Goal: Transaction & Acquisition: Purchase product/service

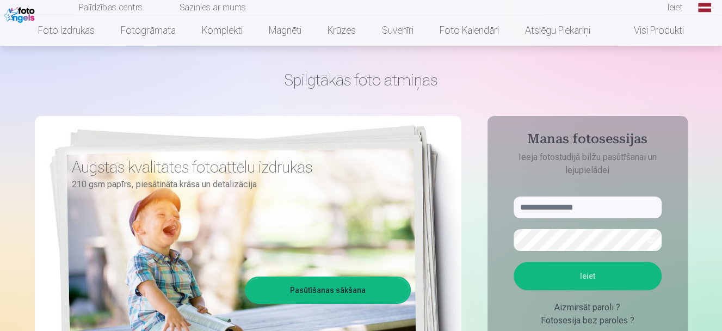
scroll to position [68, 0]
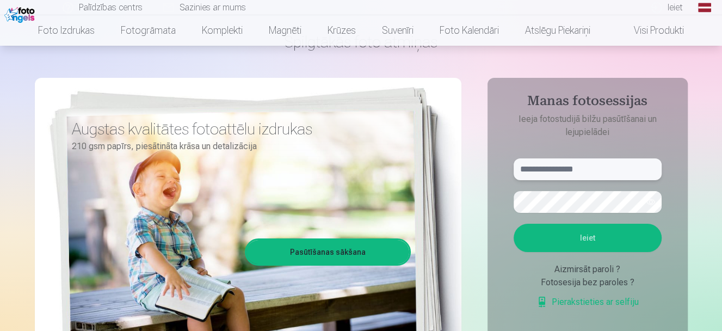
click at [572, 171] on input "text" at bounding box center [587, 169] width 148 height 22
type input "**********"
click at [649, 202] on button "button" at bounding box center [650, 201] width 21 height 21
click at [513, 224] on button "Ieiet" at bounding box center [587, 238] width 148 height 28
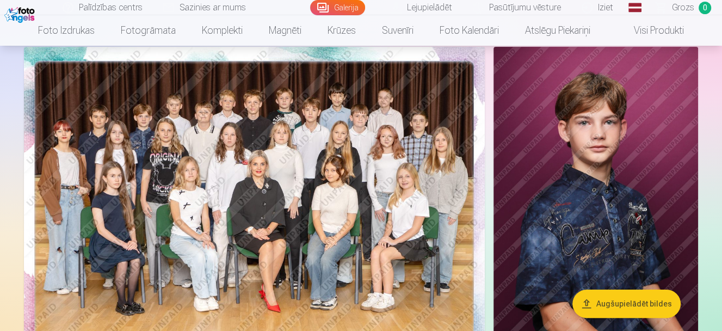
scroll to position [68, 0]
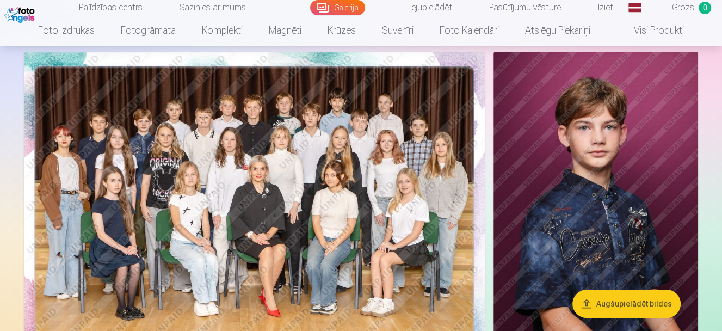
click at [364, 197] on img at bounding box center [254, 205] width 461 height 307
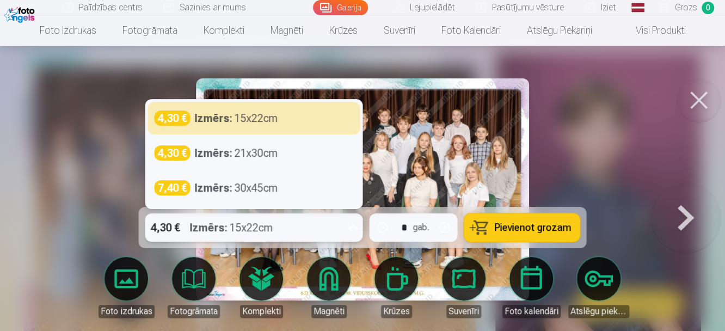
click at [351, 229] on icon at bounding box center [352, 227] width 17 height 17
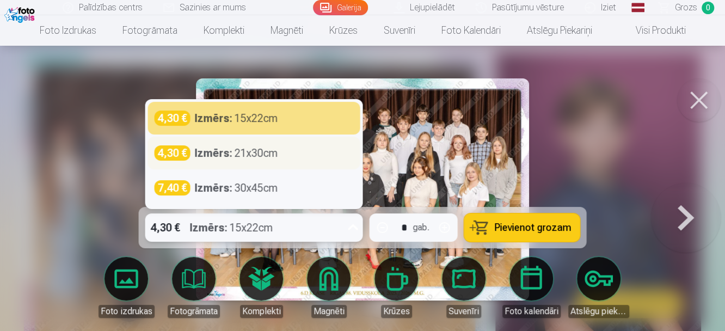
click at [305, 152] on div "4,30 € Izmērs : 21x30cm" at bounding box center [253, 152] width 199 height 15
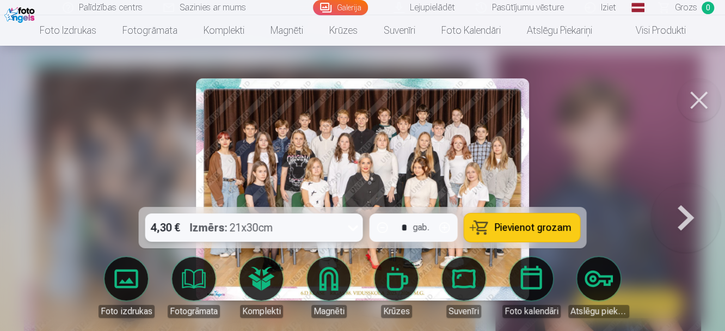
click at [547, 228] on span "Pievienot grozam" at bounding box center [532, 227] width 77 height 10
click at [686, 196] on button at bounding box center [686, 189] width 70 height 13
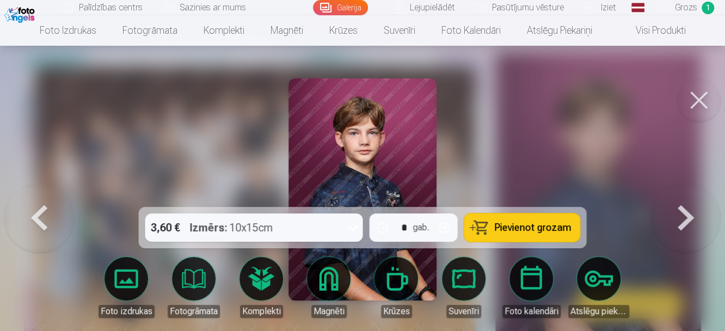
click at [709, 91] on button at bounding box center [699, 100] width 44 height 44
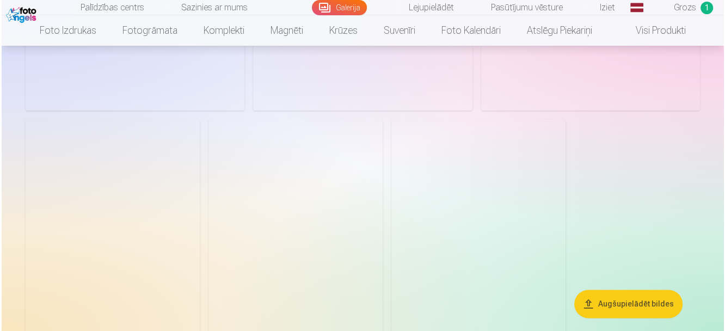
scroll to position [952, 0]
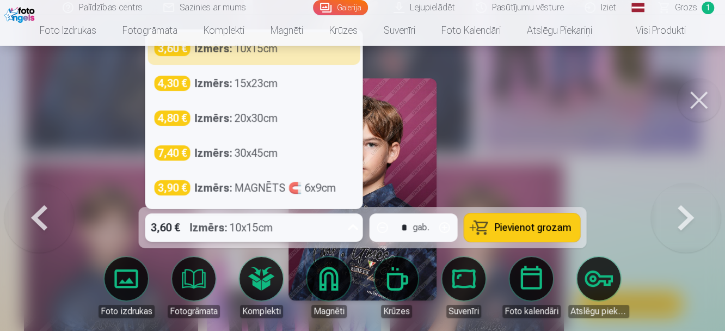
click at [355, 227] on icon at bounding box center [352, 227] width 17 height 17
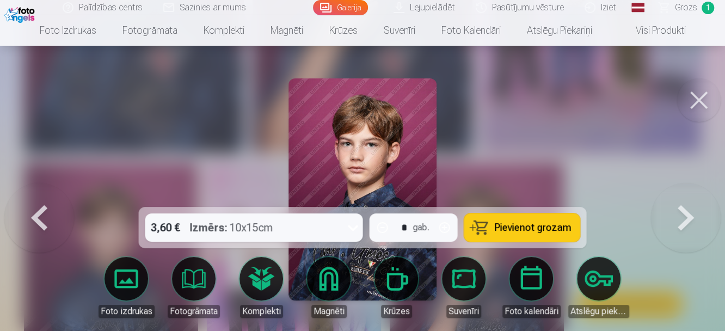
click at [497, 171] on div at bounding box center [362, 165] width 725 height 331
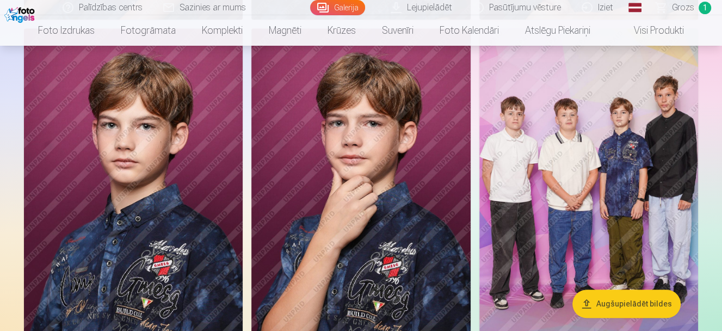
scroll to position [745, 0]
click at [172, 238] on img at bounding box center [133, 192] width 219 height 329
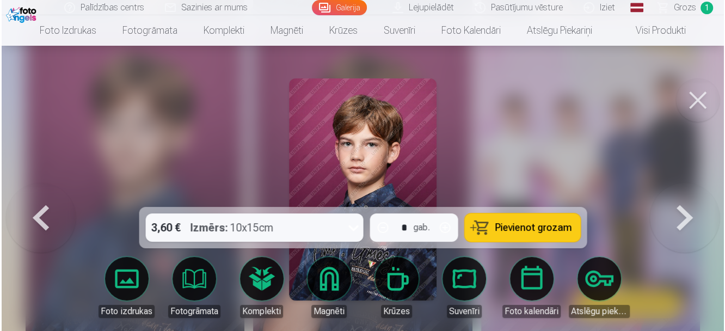
scroll to position [746, 0]
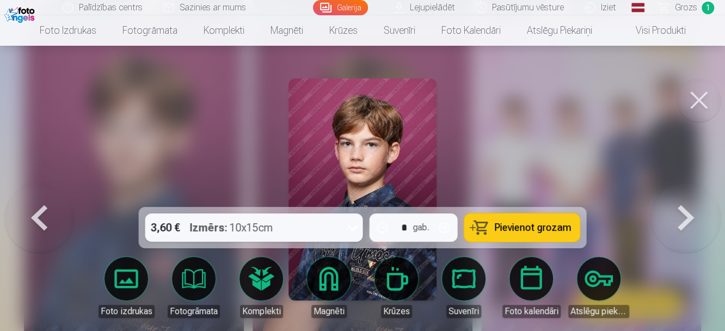
click at [481, 231] on button "Pievienot grozam" at bounding box center [522, 227] width 116 height 28
drag, startPoint x: 695, startPoint y: 102, endPoint x: 639, endPoint y: 128, distance: 62.1
click at [695, 102] on button at bounding box center [699, 100] width 44 height 44
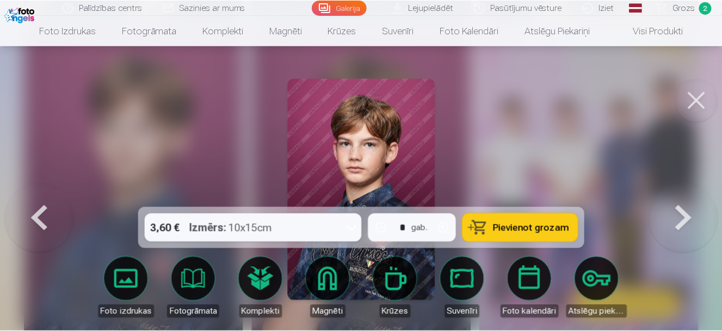
scroll to position [745, 0]
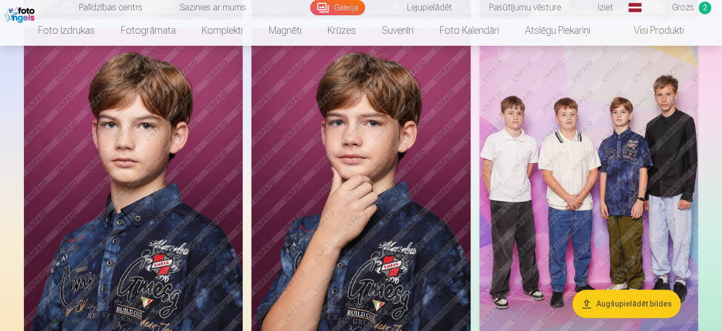
click at [539, 232] on img at bounding box center [588, 192] width 219 height 329
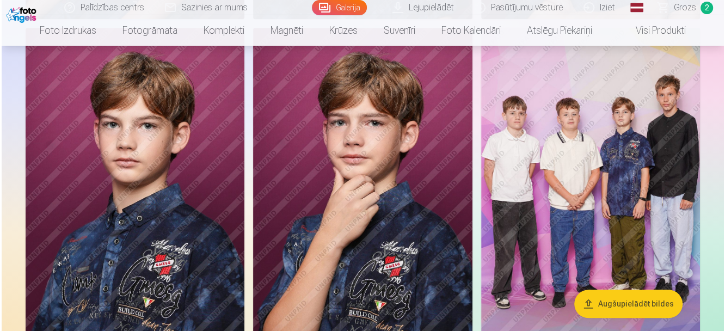
scroll to position [746, 0]
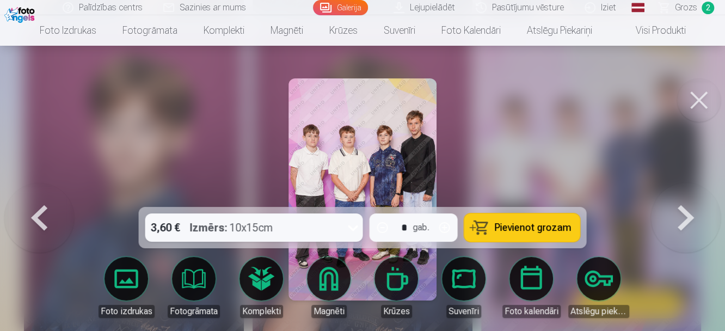
click at [713, 95] on button at bounding box center [699, 100] width 44 height 44
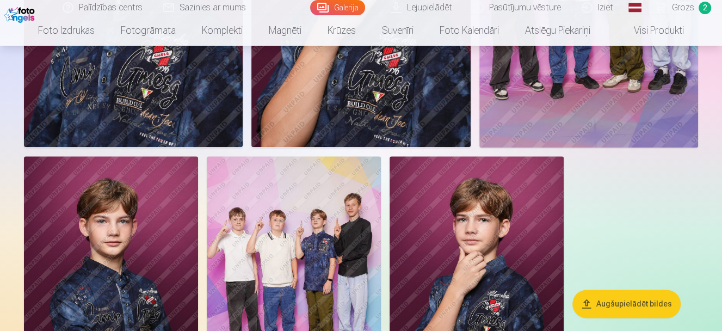
scroll to position [949, 0]
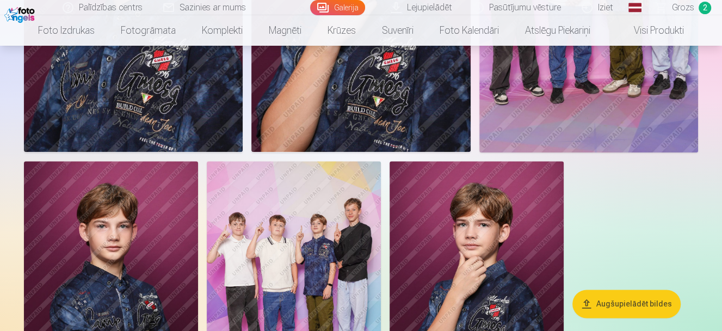
click at [289, 241] on img at bounding box center [294, 291] width 174 height 261
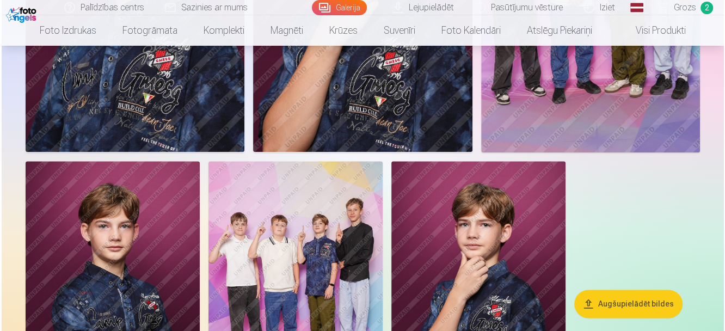
scroll to position [952, 0]
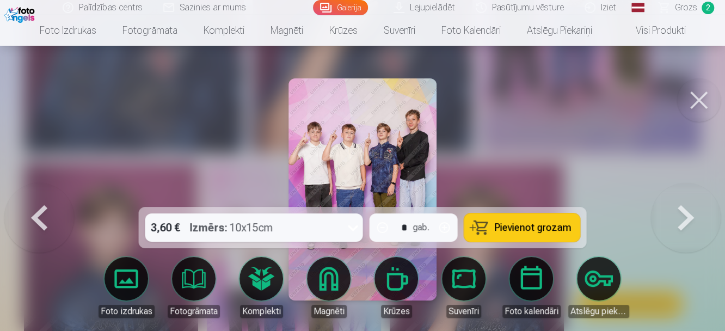
click at [404, 168] on img at bounding box center [362, 189] width 148 height 222
click at [686, 101] on button at bounding box center [699, 100] width 44 height 44
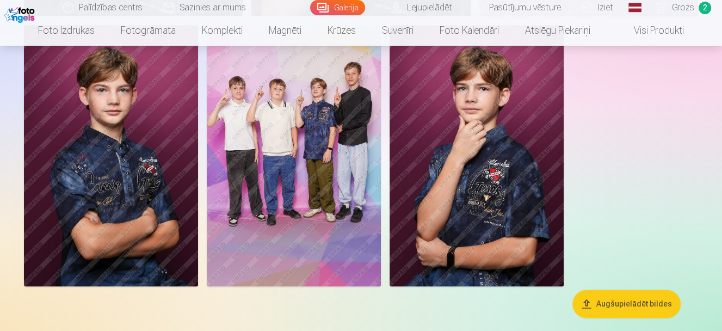
scroll to position [1085, 0]
click at [133, 215] on img at bounding box center [111, 155] width 174 height 261
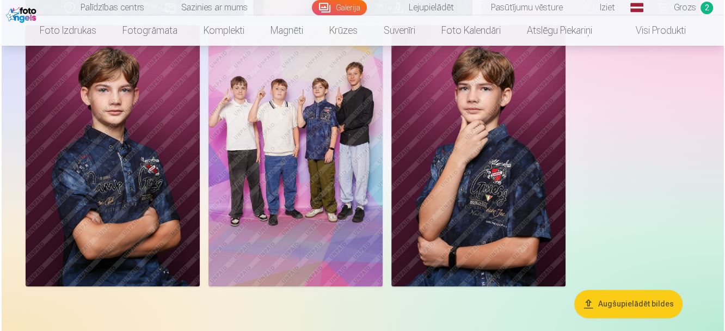
scroll to position [1088, 0]
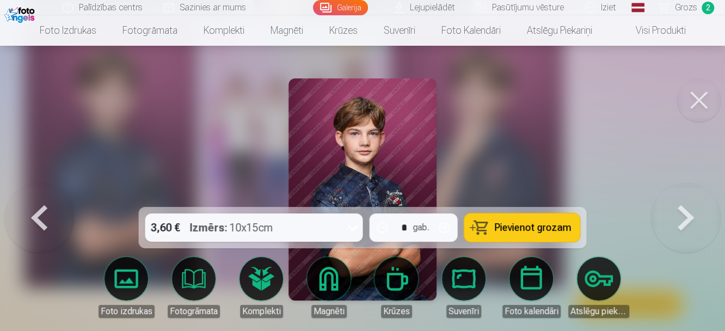
click at [540, 234] on button "Pievienot grozam" at bounding box center [522, 227] width 116 height 28
click at [680, 9] on span "Grozs" at bounding box center [686, 7] width 22 height 13
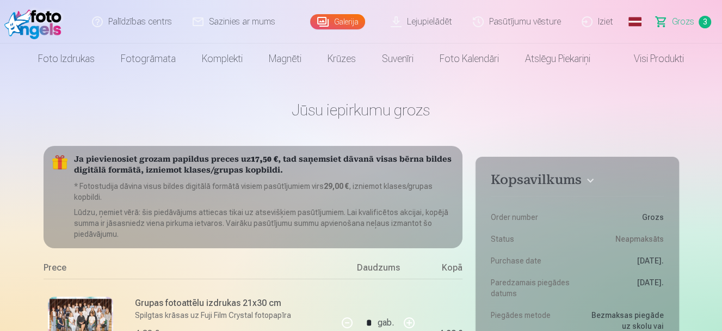
click at [546, 23] on link "Pasūtījumu vēsture" at bounding box center [517, 22] width 109 height 44
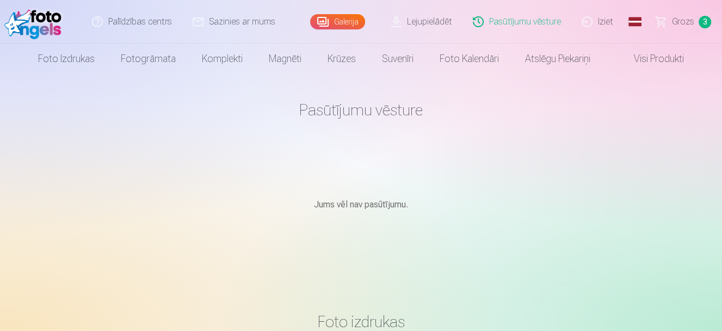
click at [352, 23] on link "Galerija" at bounding box center [337, 21] width 55 height 15
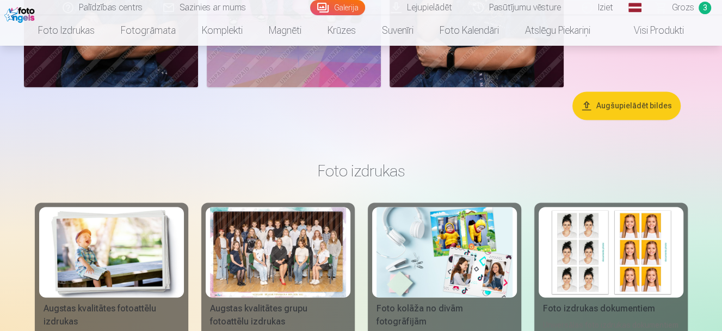
scroll to position [1292, 0]
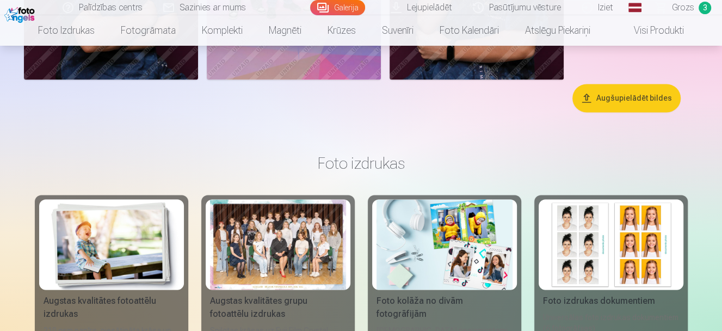
click at [596, 97] on button "Augšupielādēt bildes" at bounding box center [626, 98] width 108 height 28
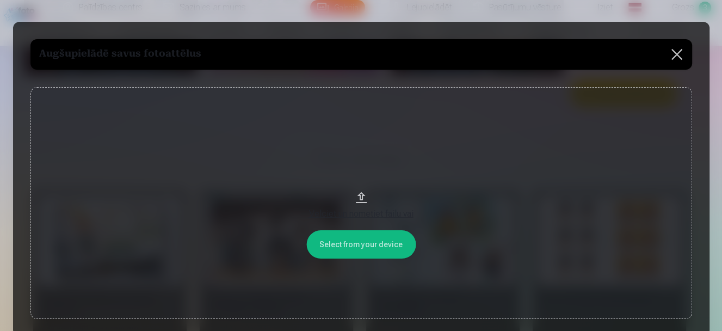
scroll to position [1296, 0]
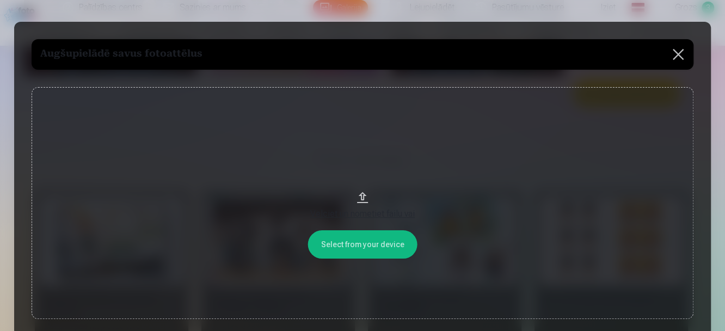
click at [677, 51] on button at bounding box center [678, 54] width 30 height 30
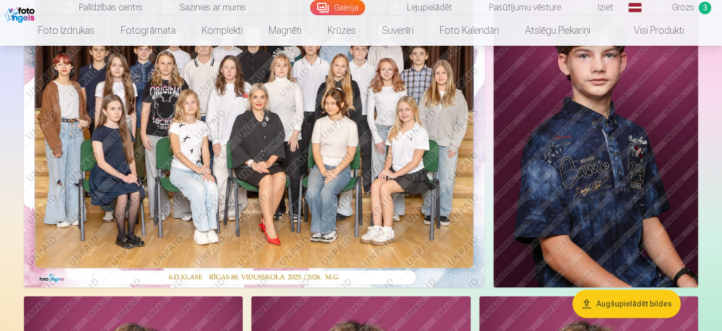
scroll to position [0, 0]
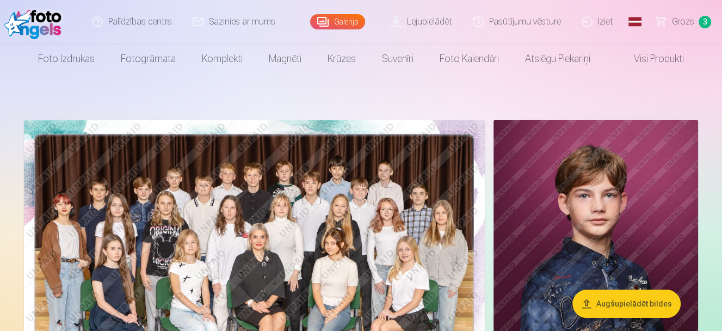
click at [42, 23] on img at bounding box center [35, 21] width 63 height 35
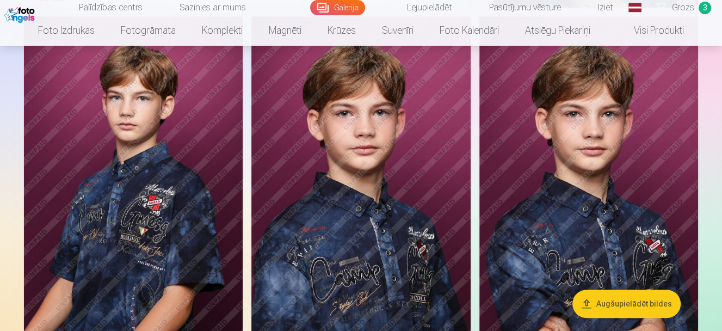
scroll to position [408, 0]
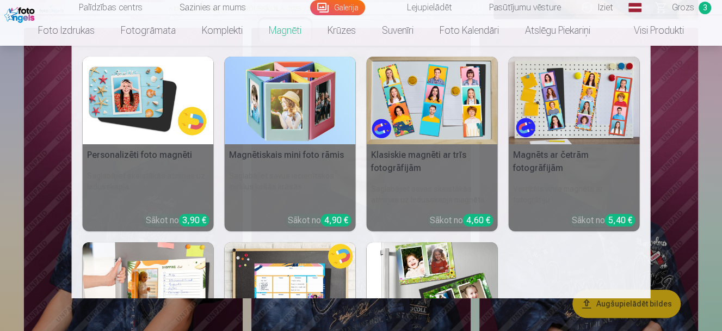
click at [287, 36] on link "Magnēti" at bounding box center [285, 30] width 59 height 30
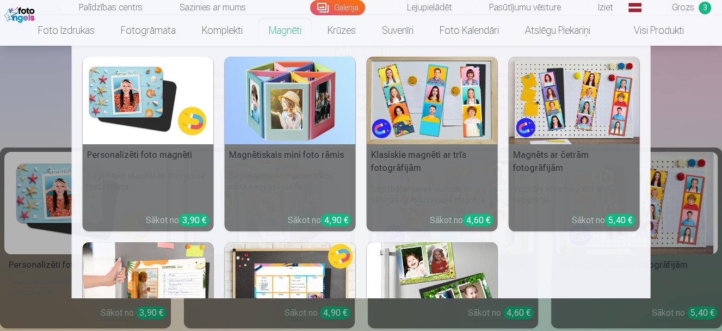
click at [129, 113] on img at bounding box center [148, 101] width 131 height 88
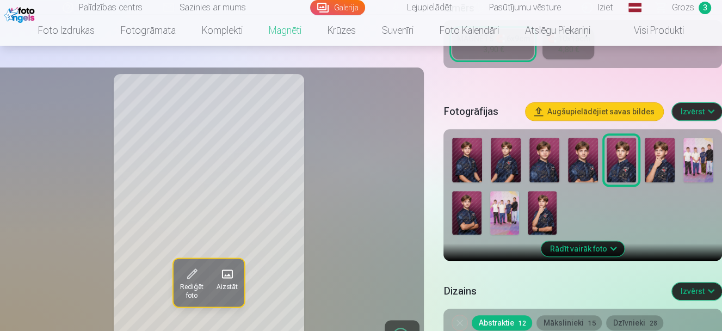
scroll to position [272, 0]
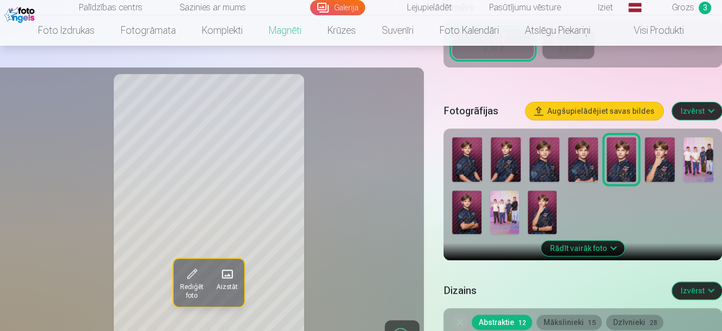
click at [467, 225] on img at bounding box center [466, 212] width 29 height 44
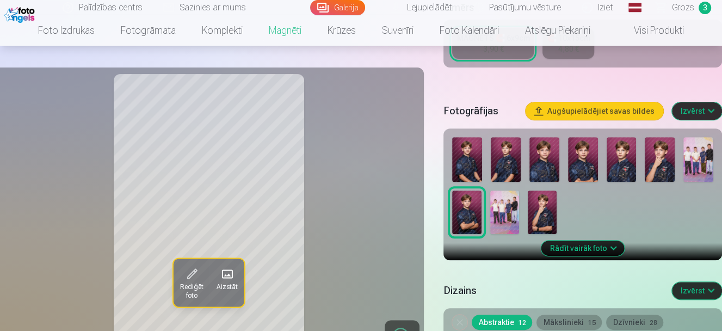
click at [543, 215] on img at bounding box center [542, 212] width 29 height 44
click at [506, 169] on img at bounding box center [506, 159] width 30 height 45
click at [467, 205] on img at bounding box center [466, 212] width 29 height 44
click at [506, 165] on img at bounding box center [506, 159] width 30 height 45
click at [620, 166] on img at bounding box center [622, 159] width 30 height 45
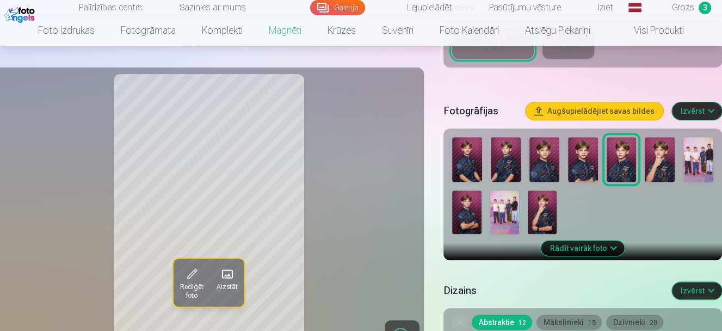
click at [513, 166] on img at bounding box center [506, 159] width 30 height 45
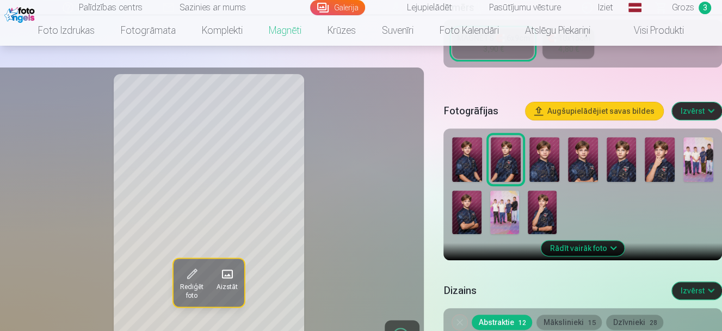
click at [475, 207] on img at bounding box center [466, 212] width 29 height 44
click at [474, 168] on img at bounding box center [467, 159] width 30 height 45
click at [471, 209] on img at bounding box center [466, 212] width 29 height 44
click at [506, 170] on img at bounding box center [506, 159] width 30 height 45
click at [542, 166] on img at bounding box center [544, 159] width 30 height 45
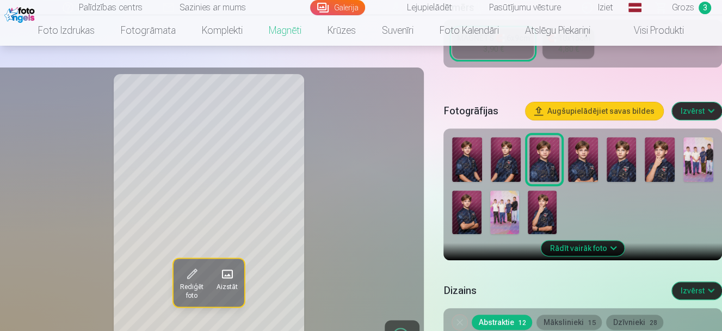
click at [582, 166] on img at bounding box center [583, 159] width 30 height 45
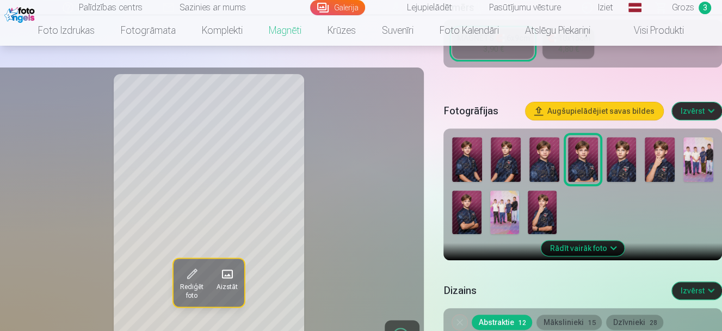
click at [614, 165] on img at bounding box center [622, 159] width 30 height 45
click at [649, 164] on img at bounding box center [660, 159] width 30 height 45
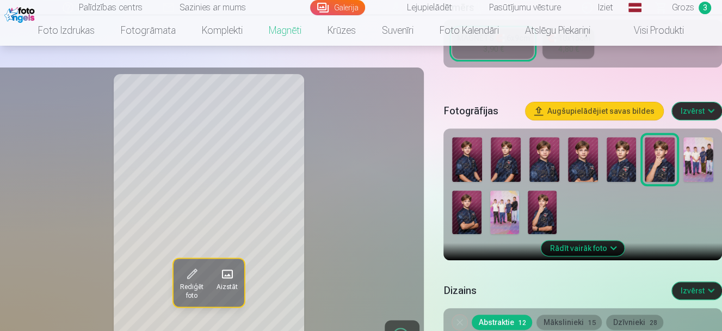
click at [696, 164] on img at bounding box center [698, 159] width 30 height 45
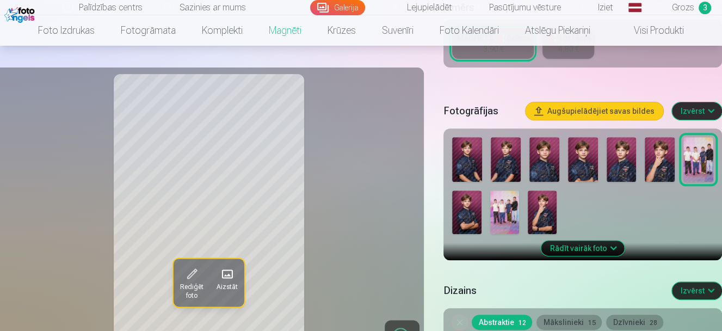
click at [500, 213] on img at bounding box center [504, 212] width 29 height 44
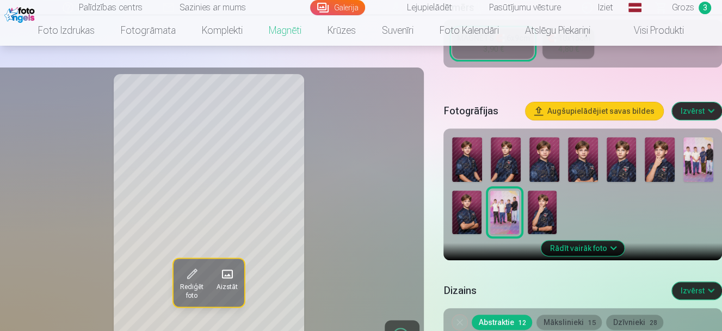
click at [696, 175] on img at bounding box center [698, 159] width 30 height 45
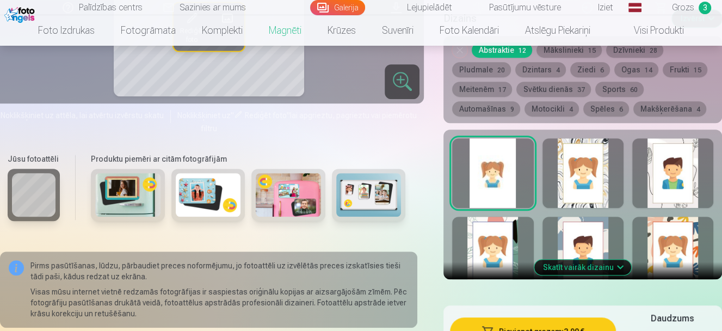
scroll to position [340, 0]
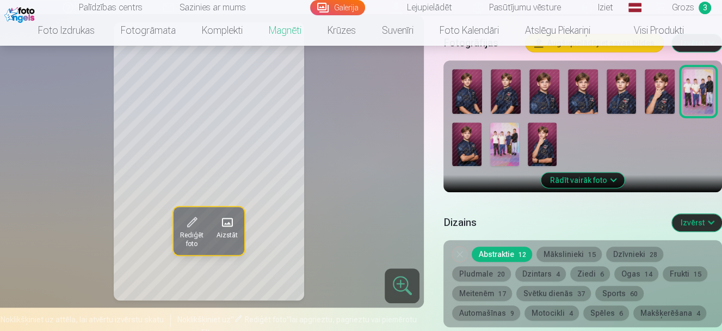
click at [467, 146] on img at bounding box center [466, 144] width 29 height 44
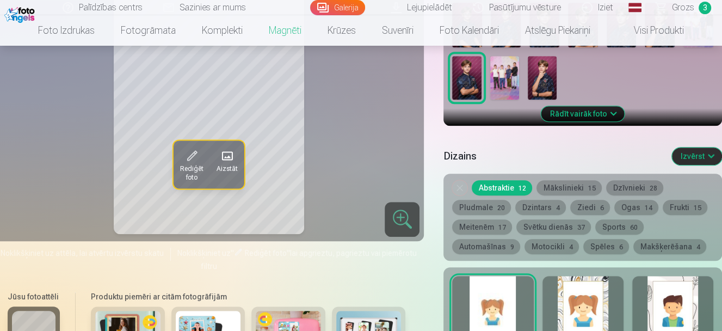
scroll to position [408, 0]
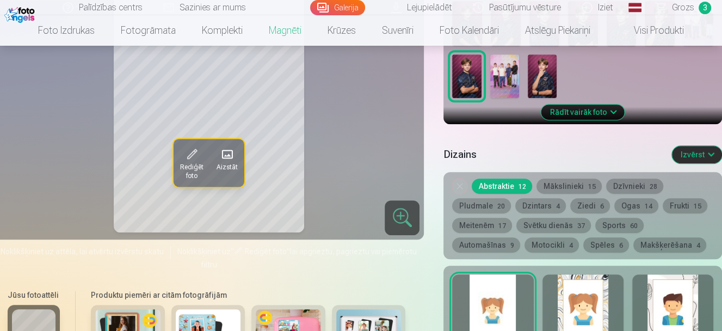
click at [577, 300] on div at bounding box center [582, 309] width 81 height 70
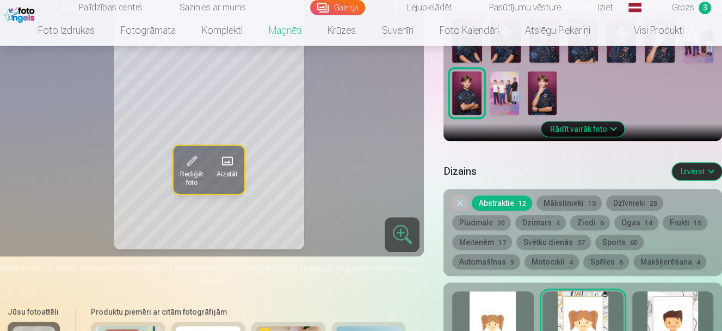
scroll to position [476, 0]
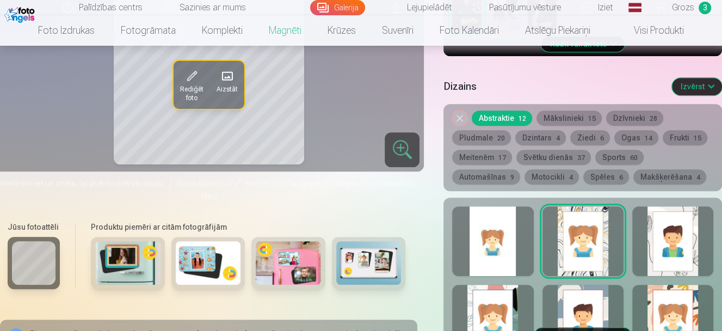
click at [665, 240] on div at bounding box center [672, 241] width 81 height 70
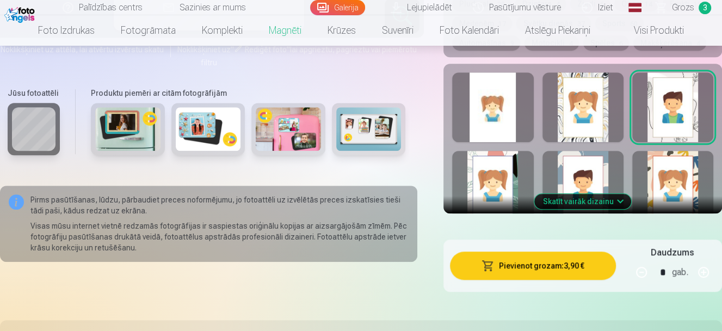
scroll to position [612, 0]
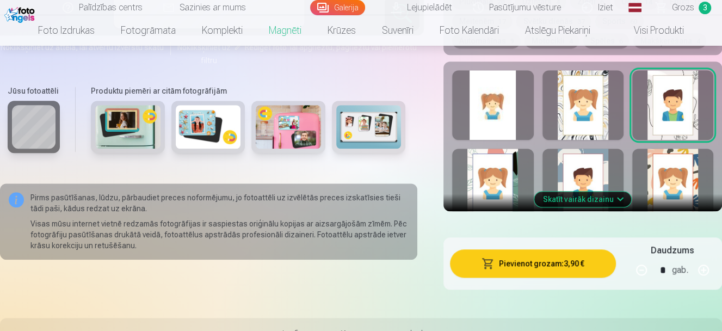
click at [555, 201] on button "Skatīt vairāk dizainu" at bounding box center [582, 198] width 97 height 15
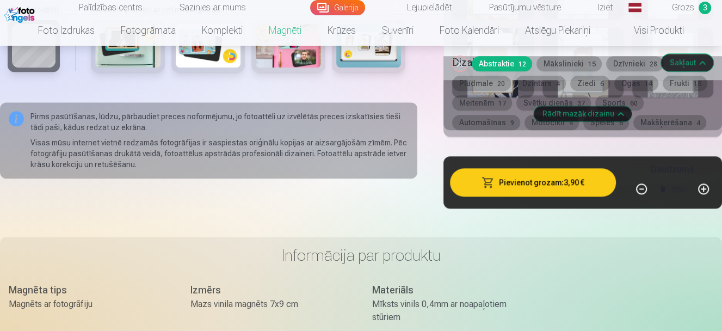
scroll to position [884, 0]
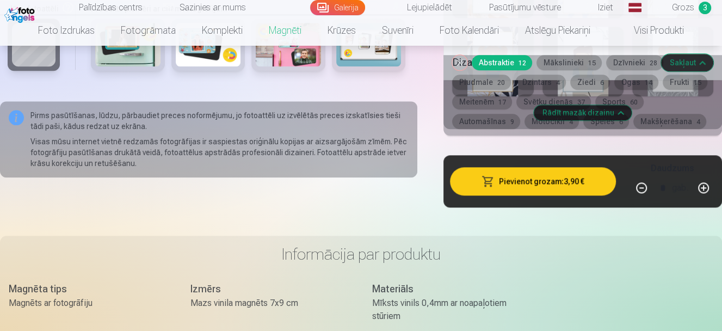
click at [533, 85] on button "Dzintars 4" at bounding box center [540, 82] width 51 height 15
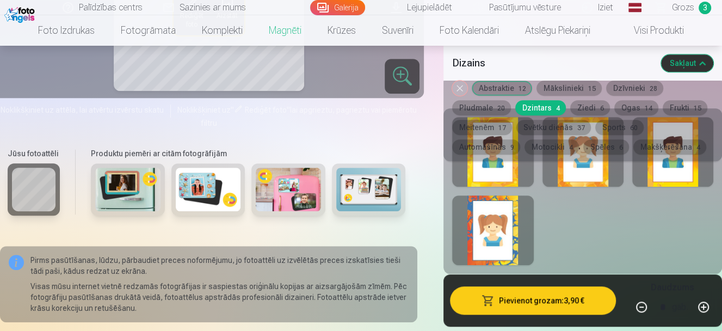
scroll to position [612, 0]
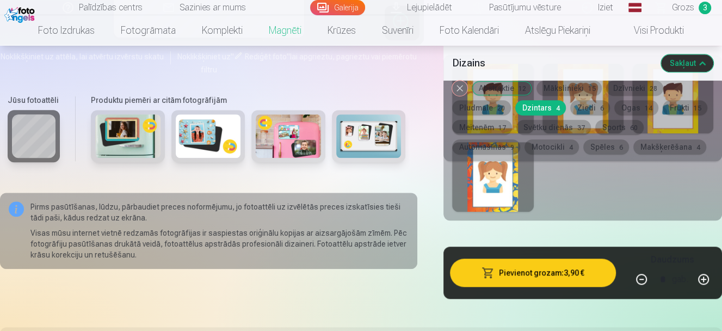
click at [602, 129] on button "Sports 60" at bounding box center [619, 127] width 48 height 15
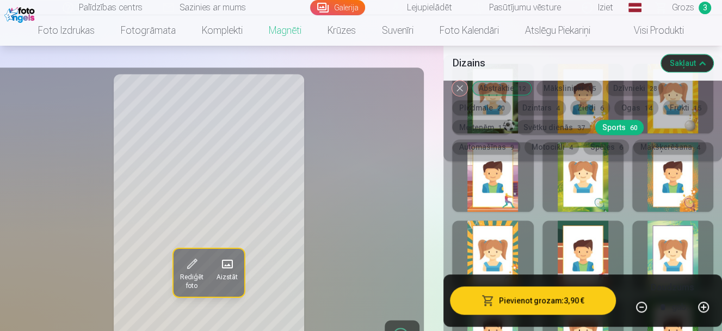
click at [603, 188] on div at bounding box center [582, 177] width 81 height 70
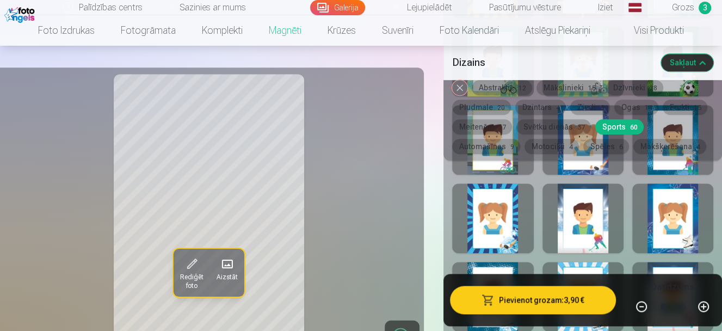
scroll to position [952, 0]
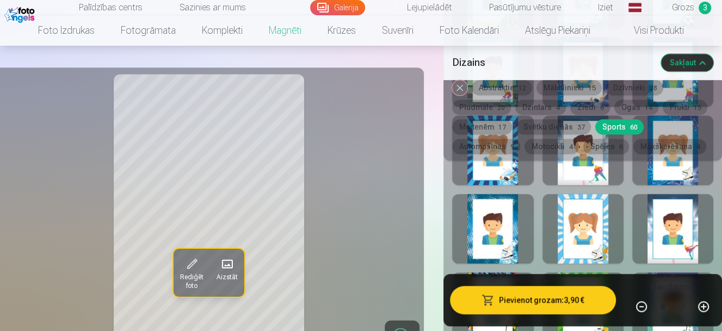
click at [586, 224] on div at bounding box center [582, 229] width 81 height 70
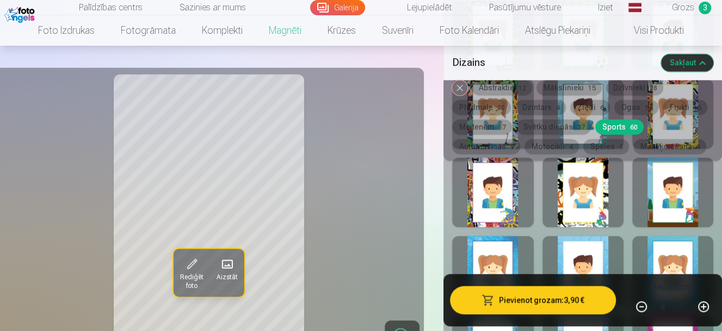
scroll to position [1224, 0]
click at [584, 218] on div at bounding box center [582, 192] width 81 height 70
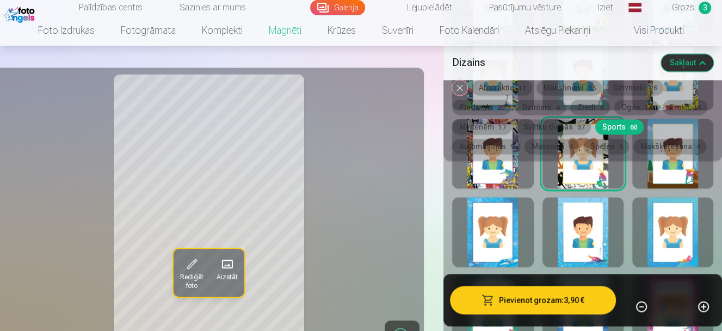
scroll to position [1292, 0]
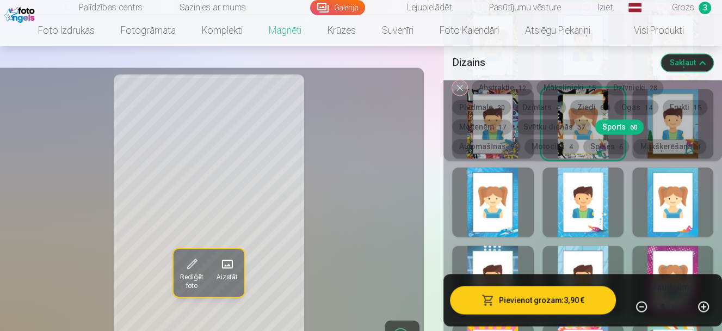
click at [584, 218] on div at bounding box center [582, 202] width 81 height 70
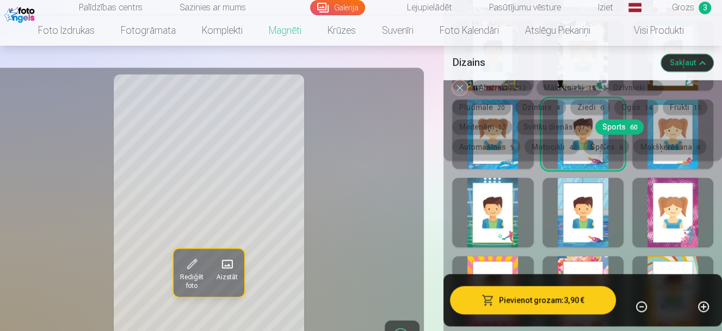
scroll to position [1428, 0]
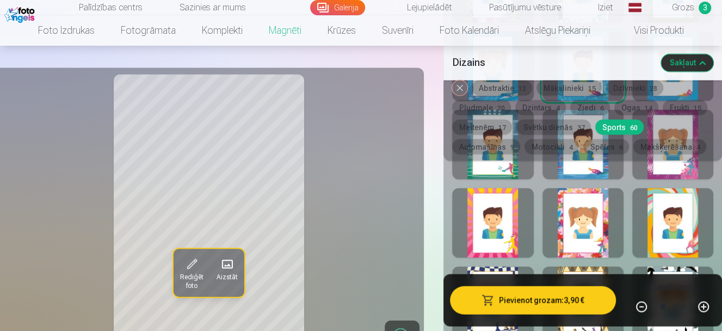
click at [583, 215] on div at bounding box center [582, 223] width 81 height 70
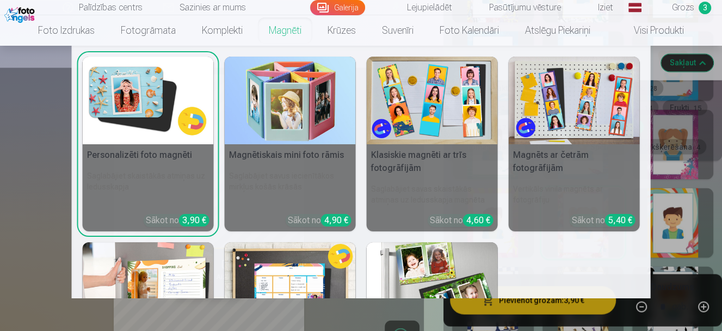
click at [49, 251] on nav "Personalizēti foto magnēti Saglabājiet skaistākās atmiņas uz ledusskapja Sākot …" at bounding box center [361, 172] width 722 height 252
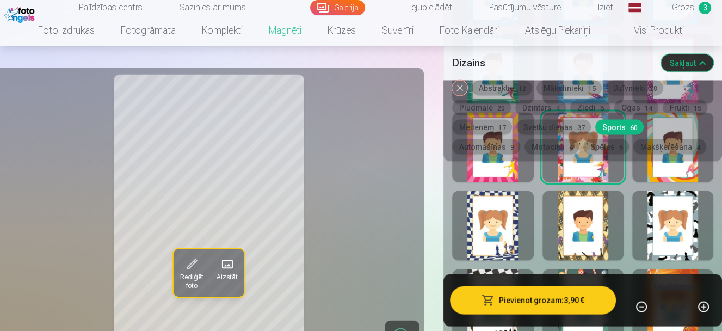
scroll to position [1564, 0]
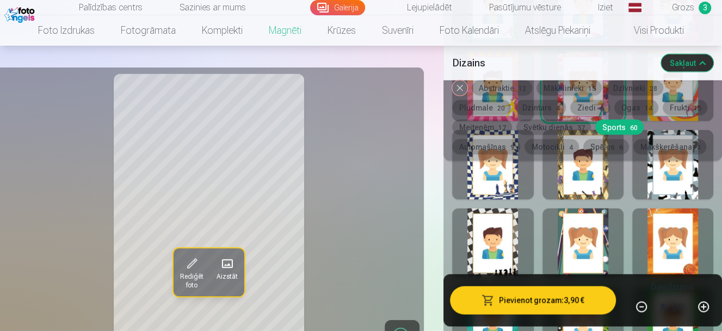
click at [578, 228] on div at bounding box center [582, 243] width 81 height 70
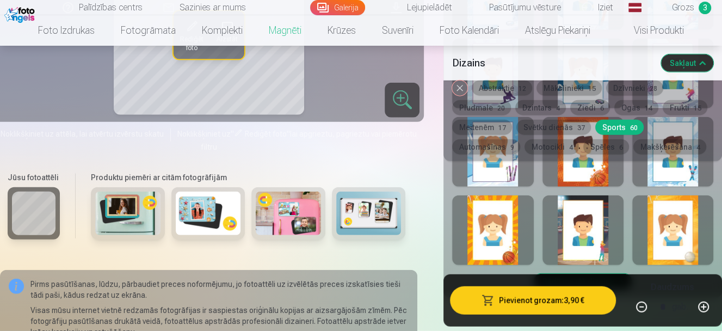
scroll to position [1700, 0]
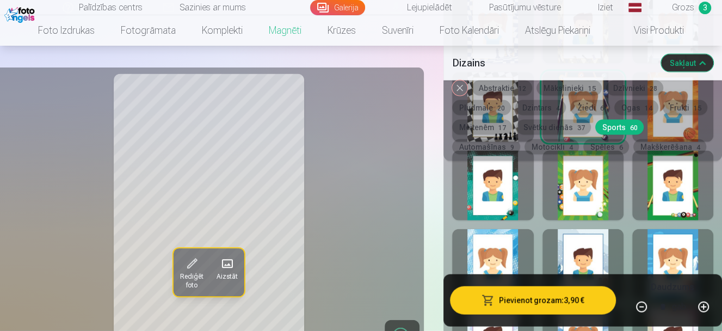
click at [462, 88] on button "Noņemiet dizainu" at bounding box center [459, 88] width 15 height 15
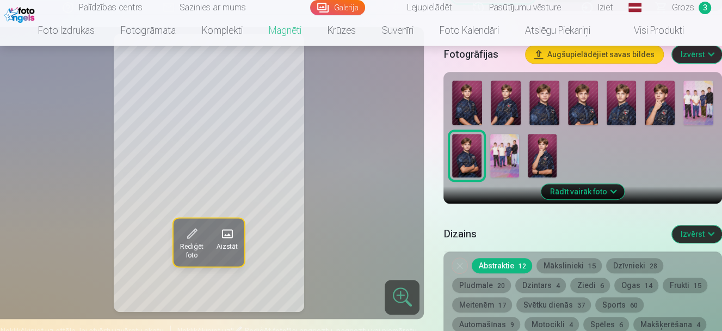
scroll to position [318, 0]
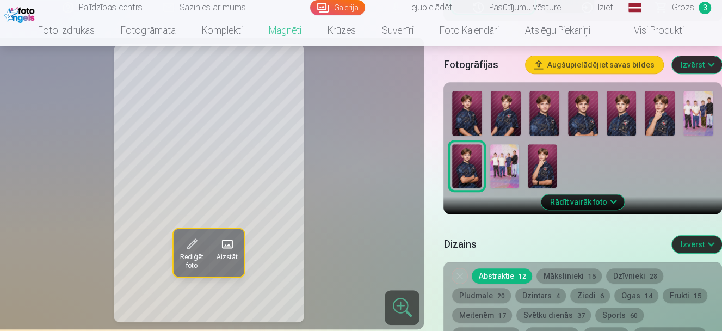
click at [536, 108] on img at bounding box center [544, 113] width 30 height 45
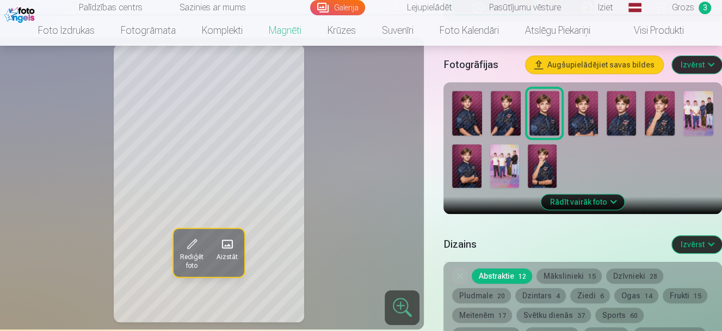
click at [548, 153] on img at bounding box center [542, 166] width 29 height 44
click at [510, 158] on img at bounding box center [504, 166] width 29 height 44
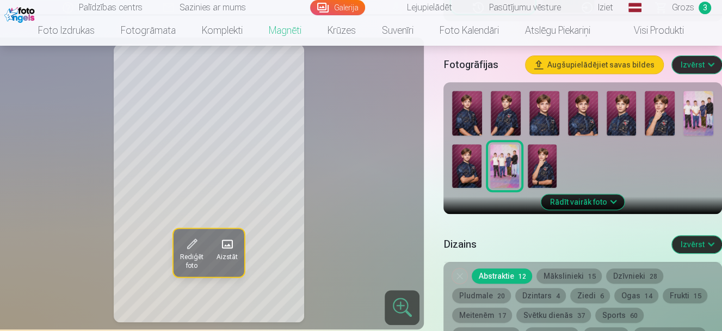
click at [572, 125] on img at bounding box center [583, 113] width 30 height 45
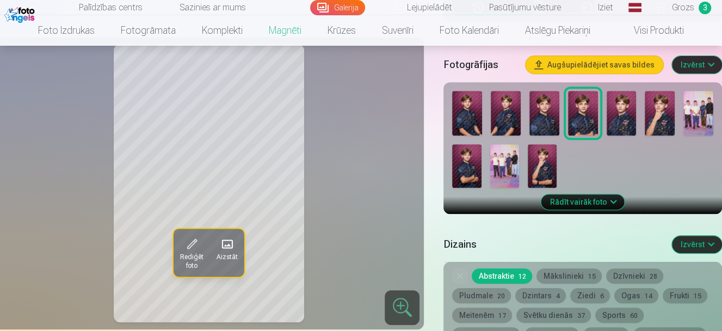
click at [546, 113] on img at bounding box center [544, 113] width 30 height 45
click at [633, 111] on img at bounding box center [622, 113] width 30 height 45
click at [648, 108] on img at bounding box center [660, 113] width 30 height 45
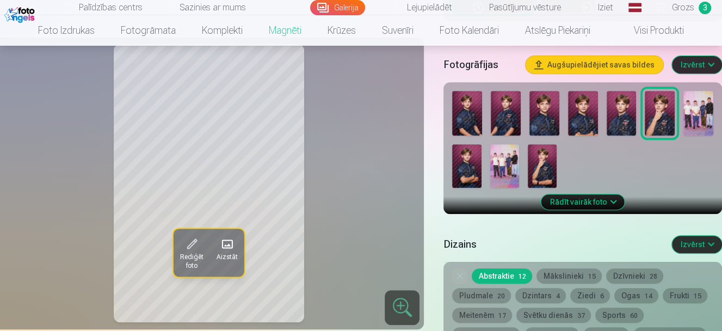
click at [488, 106] on div at bounding box center [583, 139] width 270 height 106
click at [471, 110] on img at bounding box center [467, 113] width 30 height 45
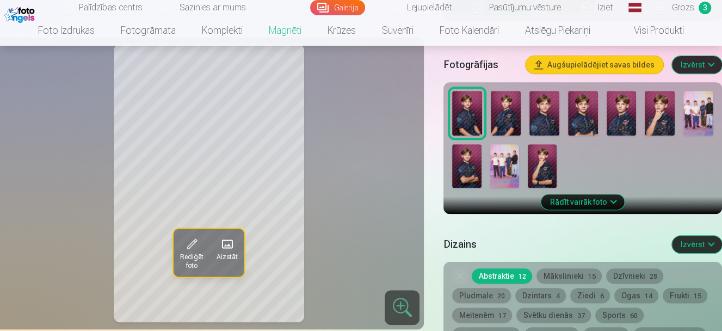
click at [502, 112] on img at bounding box center [506, 113] width 30 height 45
click at [541, 110] on img at bounding box center [544, 113] width 30 height 45
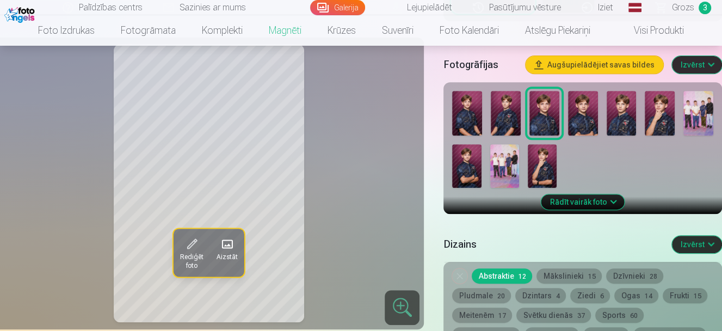
click at [574, 107] on img at bounding box center [583, 113] width 30 height 45
click at [600, 108] on div at bounding box center [583, 139] width 270 height 106
click at [547, 109] on img at bounding box center [544, 113] width 30 height 45
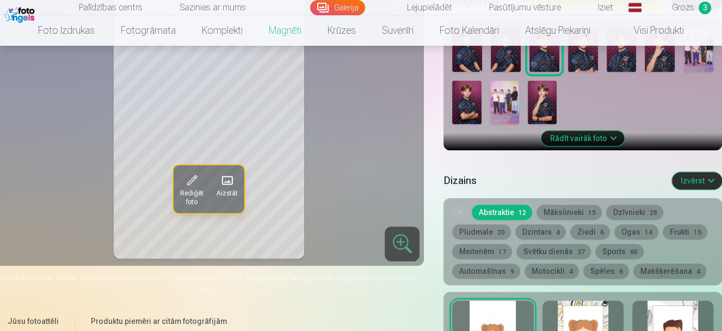
scroll to position [386, 0]
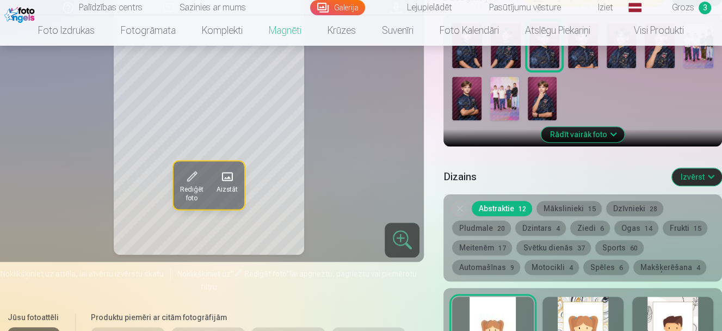
click at [572, 215] on div "Noņemiet dizainu Abstraktie 12 Mākslinieki 15 Dzīvnieki 28 Pludmale 20 Dzintars…" at bounding box center [582, 237] width 279 height 87
click at [587, 205] on span "15" at bounding box center [591, 209] width 8 height 8
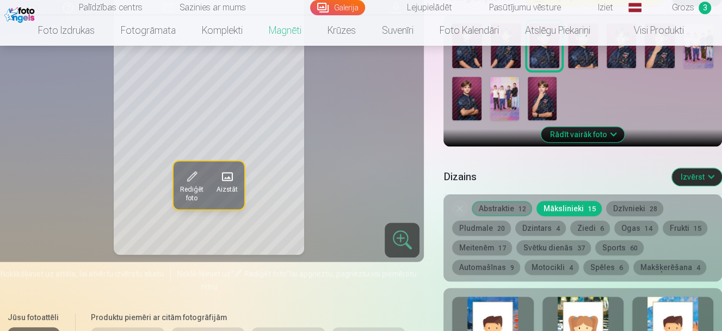
scroll to position [454, 0]
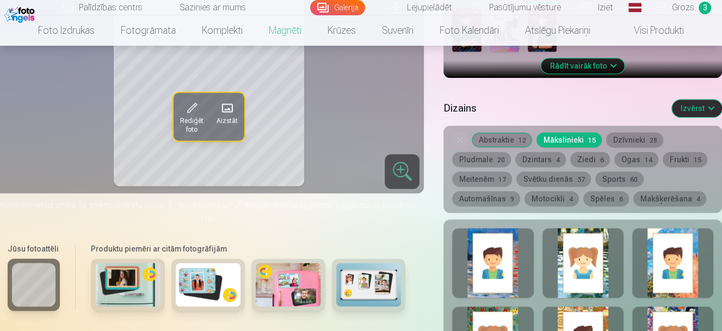
click at [618, 138] on button "Dzīvnieki 28" at bounding box center [634, 139] width 57 height 15
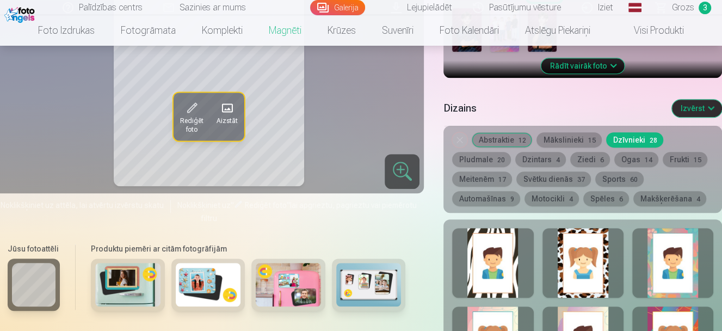
click at [461, 157] on button "Pludmale 20" at bounding box center [481, 159] width 59 height 15
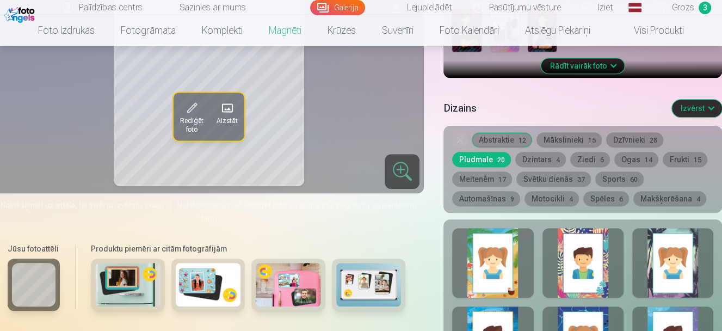
click at [536, 163] on button "Dzintars 4" at bounding box center [540, 159] width 51 height 15
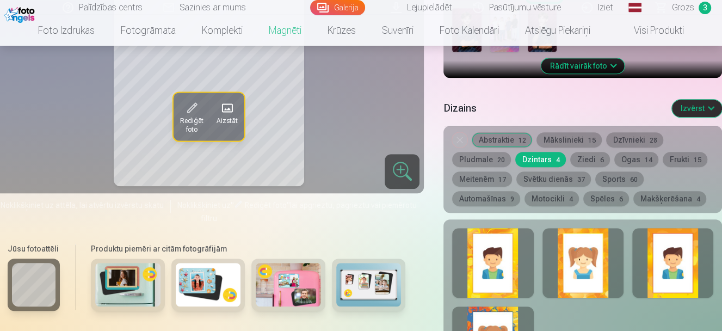
click at [593, 157] on button "Ziedi 6" at bounding box center [590, 159] width 40 height 15
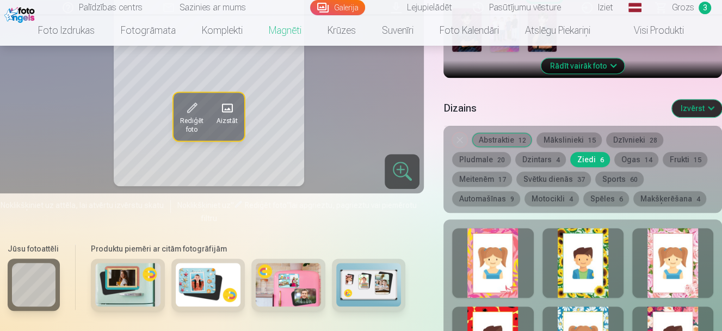
click at [630, 158] on button "Ogas 14" at bounding box center [636, 159] width 44 height 15
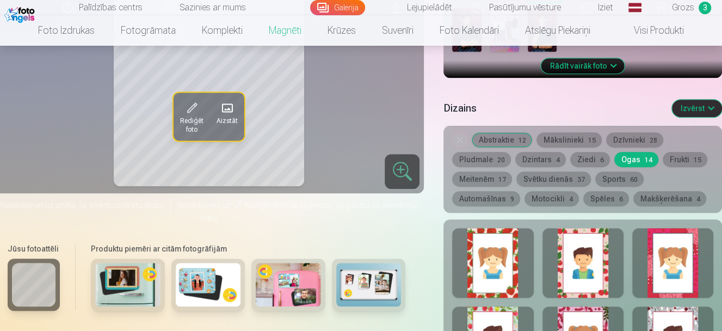
click at [665, 163] on button "Frukti 15" at bounding box center [685, 159] width 45 height 15
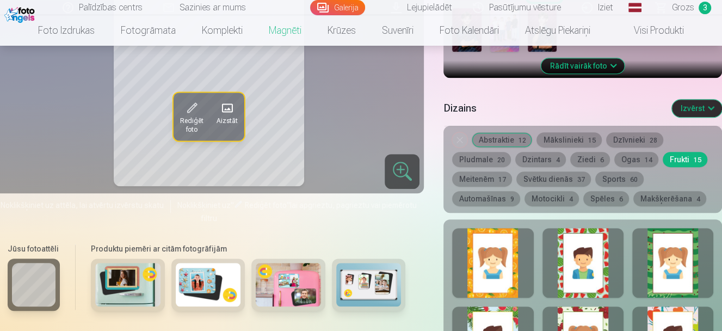
drag, startPoint x: 477, startPoint y: 180, endPoint x: 487, endPoint y: 180, distance: 10.3
click at [478, 180] on button "Meitenēm 17" at bounding box center [482, 178] width 60 height 15
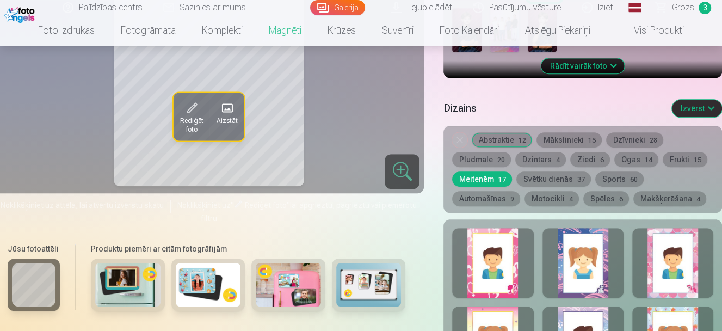
click at [533, 173] on button "Svētku dienās 37" at bounding box center [553, 178] width 75 height 15
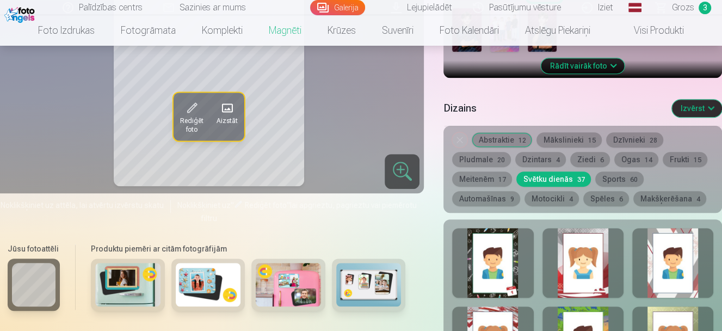
click at [618, 183] on button "Sports 60" at bounding box center [619, 178] width 48 height 15
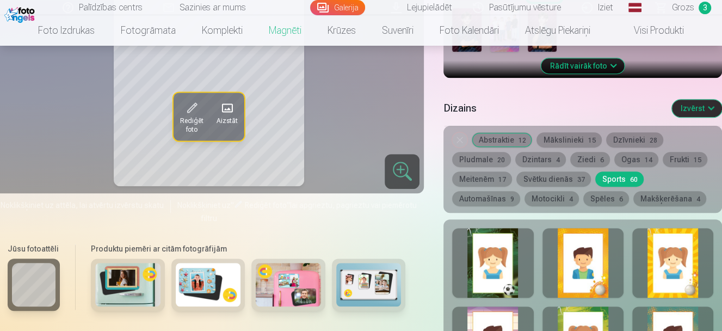
click at [520, 191] on button "Automašīnas 9" at bounding box center [486, 198] width 68 height 15
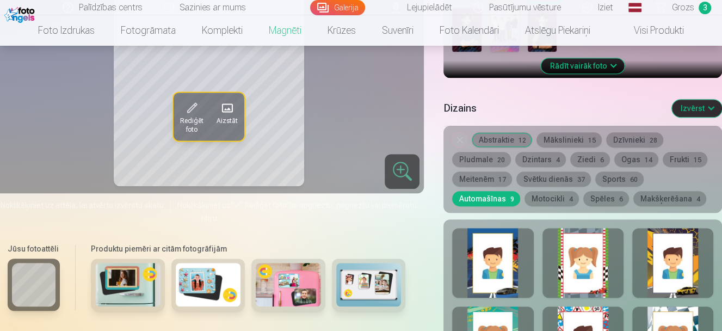
click at [512, 264] on div at bounding box center [492, 263] width 81 height 70
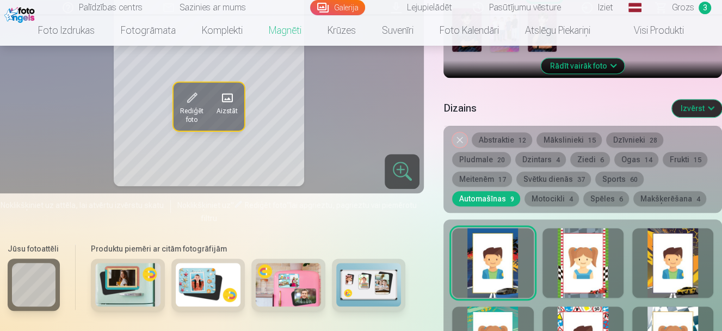
scroll to position [522, 0]
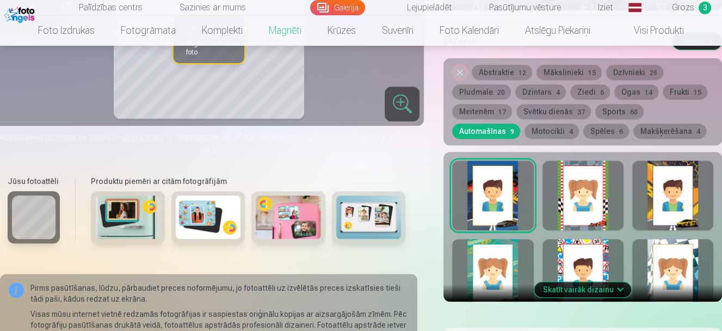
click at [592, 290] on button "Skatīt vairāk dizainu" at bounding box center [582, 289] width 97 height 15
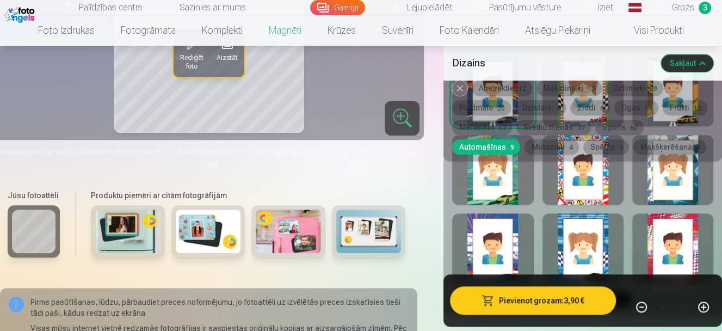
scroll to position [658, 0]
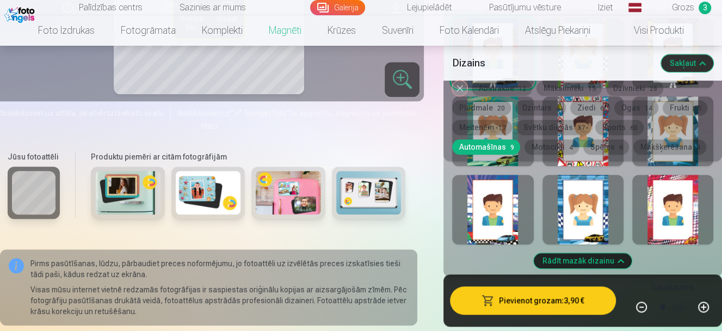
click at [513, 223] on div at bounding box center [492, 210] width 81 height 70
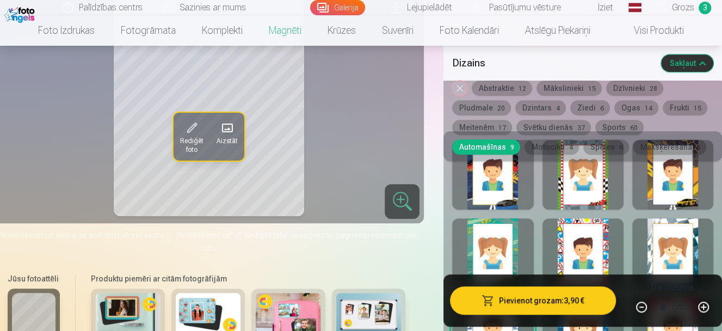
scroll to position [522, 0]
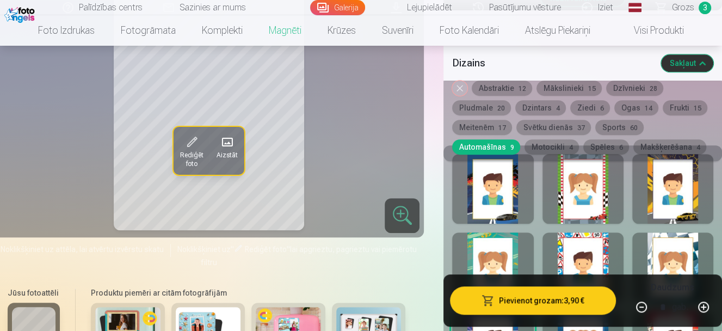
click at [457, 88] on button "Noņemiet dizainu" at bounding box center [459, 88] width 15 height 15
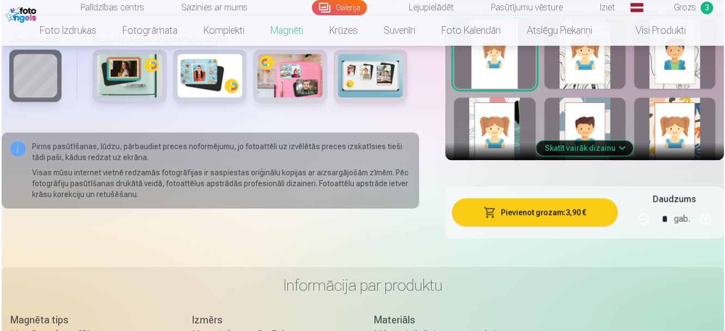
scroll to position [794, 0]
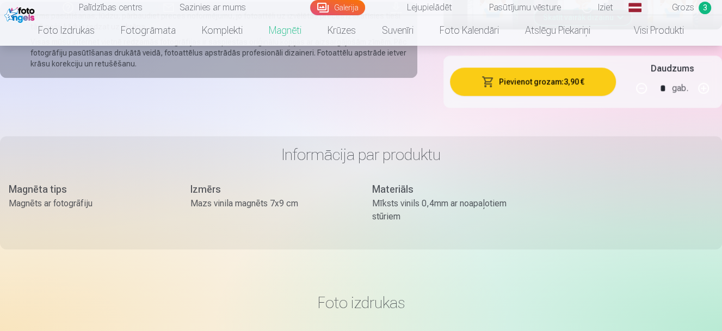
click at [518, 86] on button "Pievienot grozam : 3,90 €" at bounding box center [533, 81] width 166 height 28
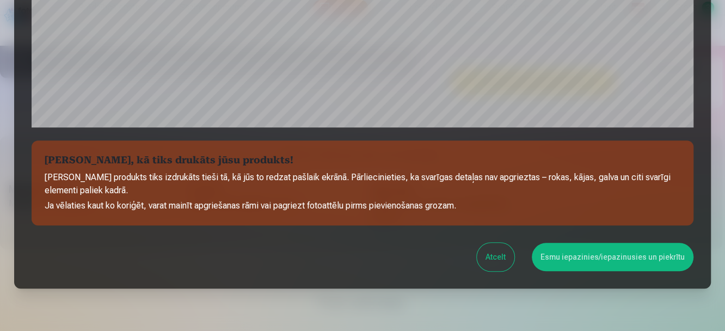
scroll to position [385, 0]
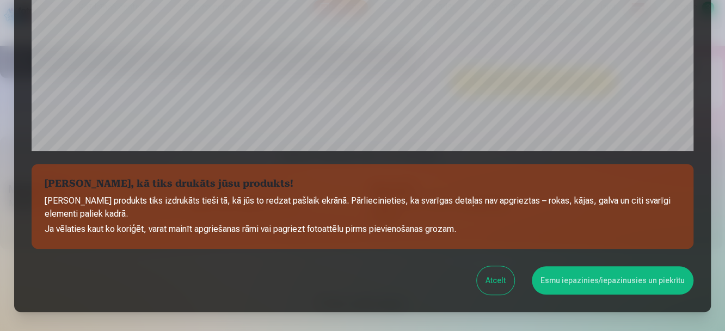
click at [560, 281] on button "Esmu iepazinies/iepazinusies un piekrītu" at bounding box center [612, 280] width 162 height 28
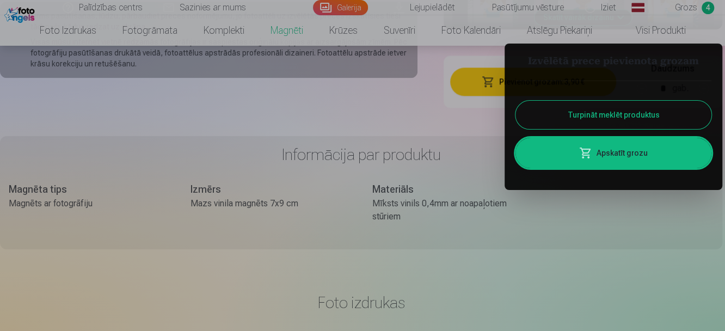
click at [570, 156] on link "Apskatīt grozu" at bounding box center [613, 153] width 196 height 30
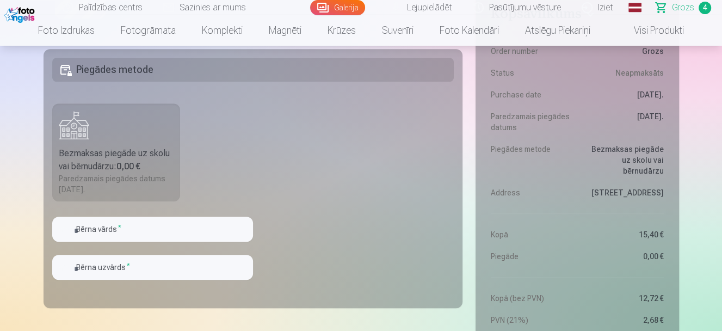
scroll to position [680, 0]
click at [140, 162] on b "0,00 €" at bounding box center [128, 166] width 24 height 10
click at [165, 233] on input "text" at bounding box center [152, 228] width 201 height 25
type input "******"
type input "*******"
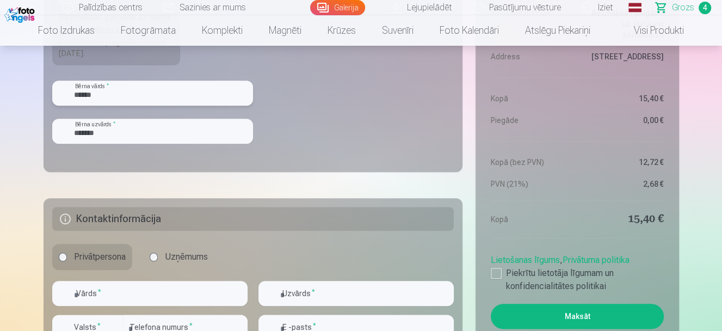
scroll to position [952, 0]
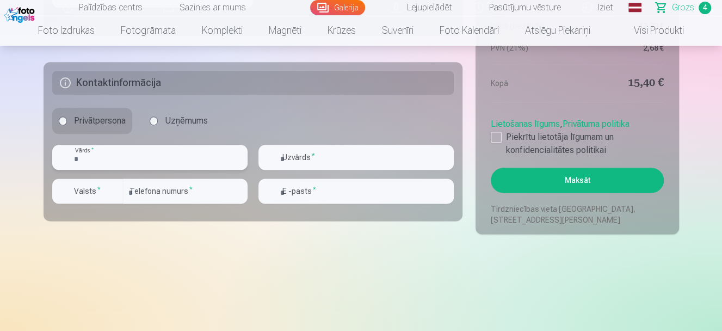
click at [122, 158] on input "text" at bounding box center [149, 157] width 195 height 25
type input "**********"
type input "*******"
type input "********"
type input "**********"
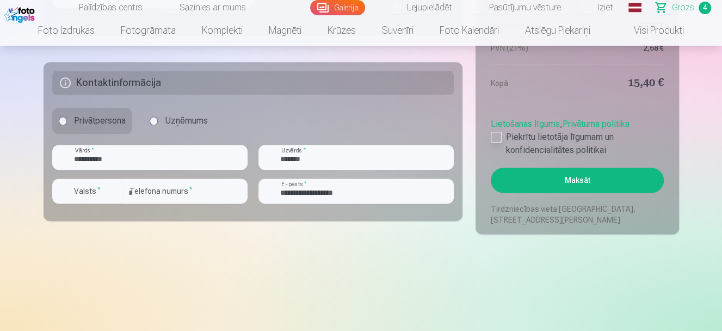
click at [496, 135] on div at bounding box center [496, 137] width 11 height 11
click at [530, 187] on button "Maksāt" at bounding box center [577, 180] width 172 height 25
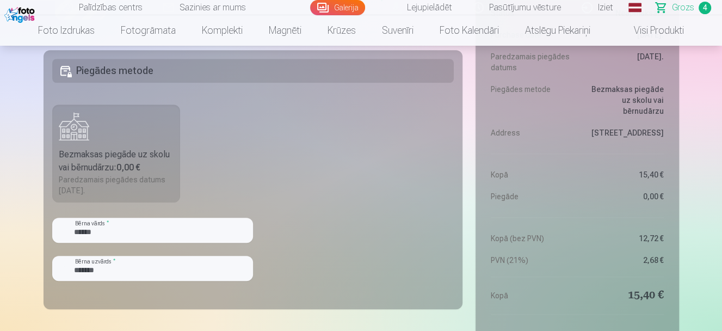
scroll to position [680, 0]
drag, startPoint x: 146, startPoint y: 50, endPoint x: 144, endPoint y: 59, distance: 8.9
click at [146, 51] on fieldset "Piegādes metode Bezmaksas piegāde uz skolu vai bērnudārzu : 0,00 € Paredzamais …" at bounding box center [253, 178] width 419 height 259
click at [142, 76] on h5 "Piegādes metode" at bounding box center [253, 70] width 402 height 24
click at [142, 69] on h5 "Piegādes metode" at bounding box center [253, 70] width 402 height 24
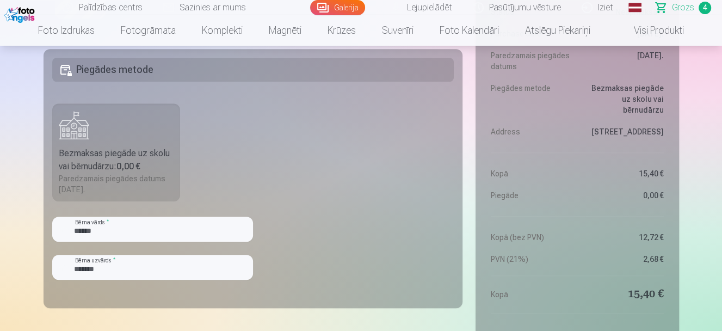
click at [142, 137] on label "Bezmaksas piegāde uz skolu vai bērnudārzu : 0,00 € Paredzamais piegādes datums …" at bounding box center [116, 152] width 128 height 98
click at [113, 186] on div "Paredzamais piegādes datums 28.10.2025." at bounding box center [116, 184] width 115 height 22
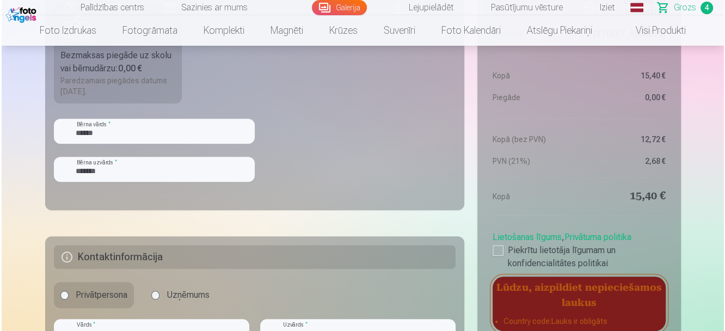
scroll to position [952, 0]
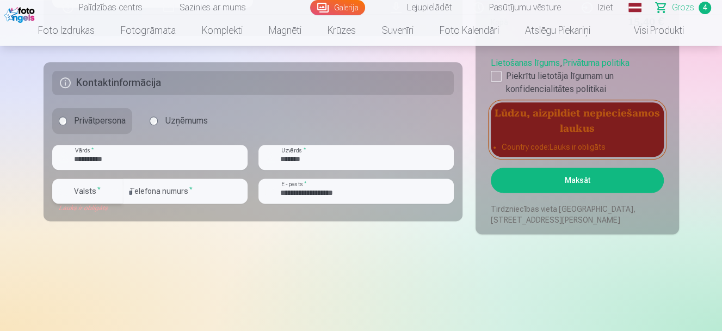
click at [112, 190] on div "button" at bounding box center [114, 190] width 13 height 13
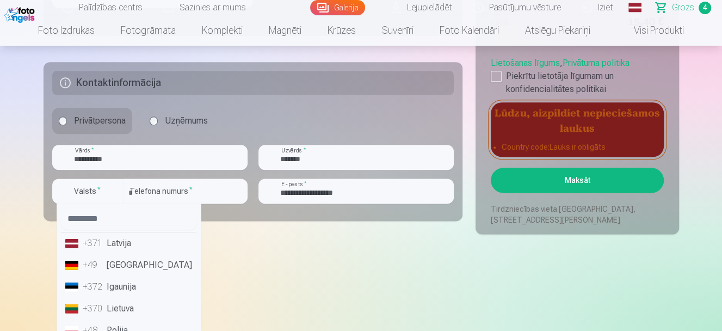
click at [111, 246] on li "+371 Latvija" at bounding box center [128, 243] width 135 height 22
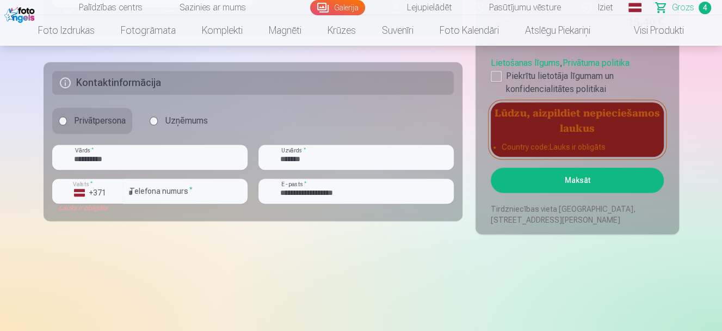
click at [605, 175] on button "Maksāt" at bounding box center [577, 180] width 172 height 25
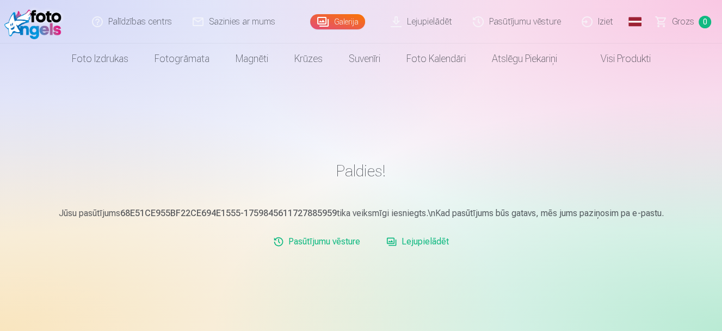
click at [606, 26] on link "Iziet" at bounding box center [598, 22] width 52 height 44
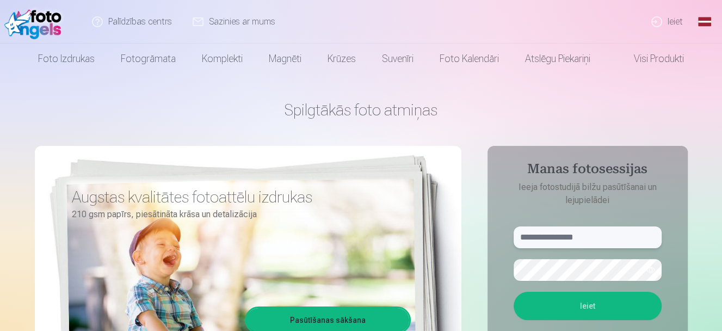
click at [597, 237] on input "text" at bounding box center [587, 237] width 148 height 22
type input "**********"
click at [590, 306] on button "Ieiet" at bounding box center [587, 306] width 148 height 28
